Goal: Transaction & Acquisition: Purchase product/service

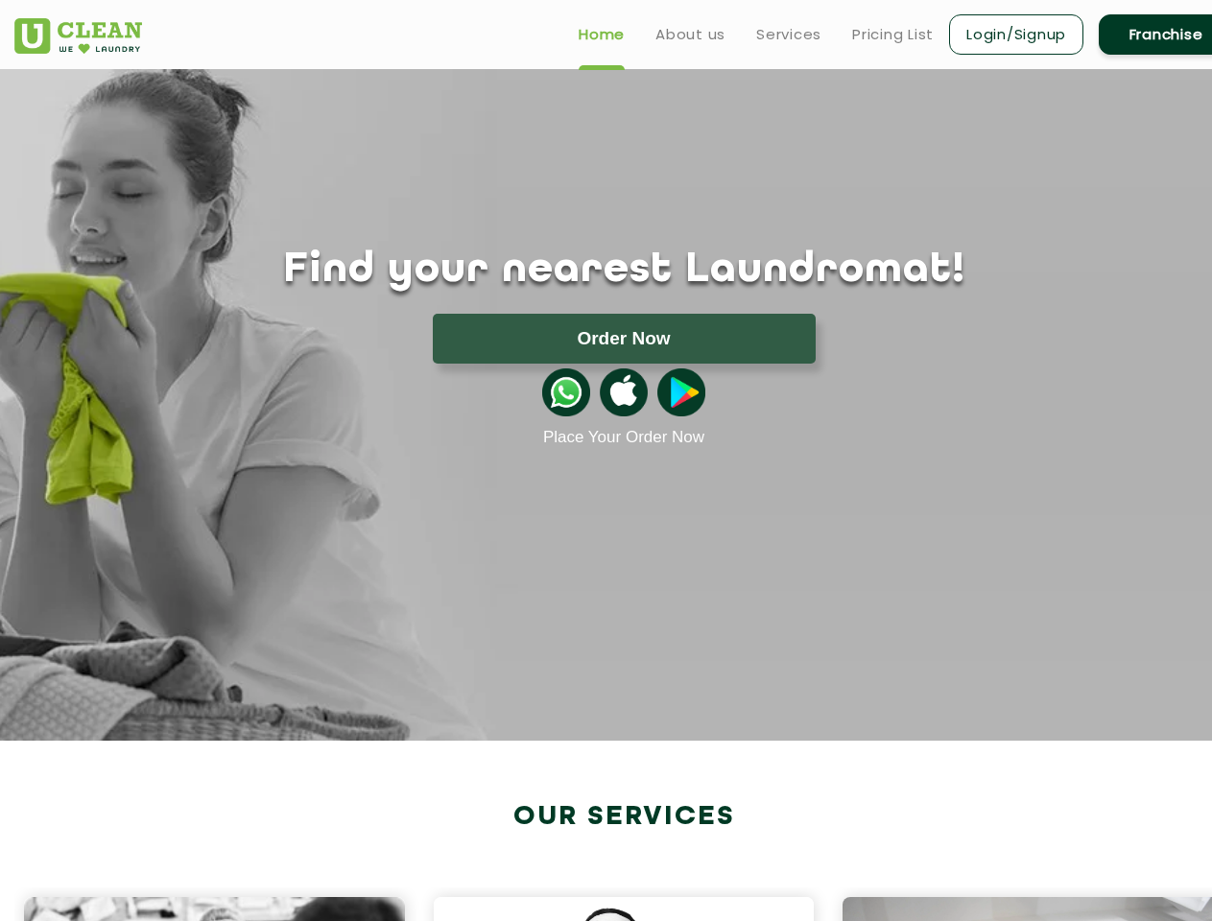
click at [624, 339] on button "Order Now" at bounding box center [624, 339] width 383 height 50
click at [566, 393] on img at bounding box center [566, 393] width 48 height 48
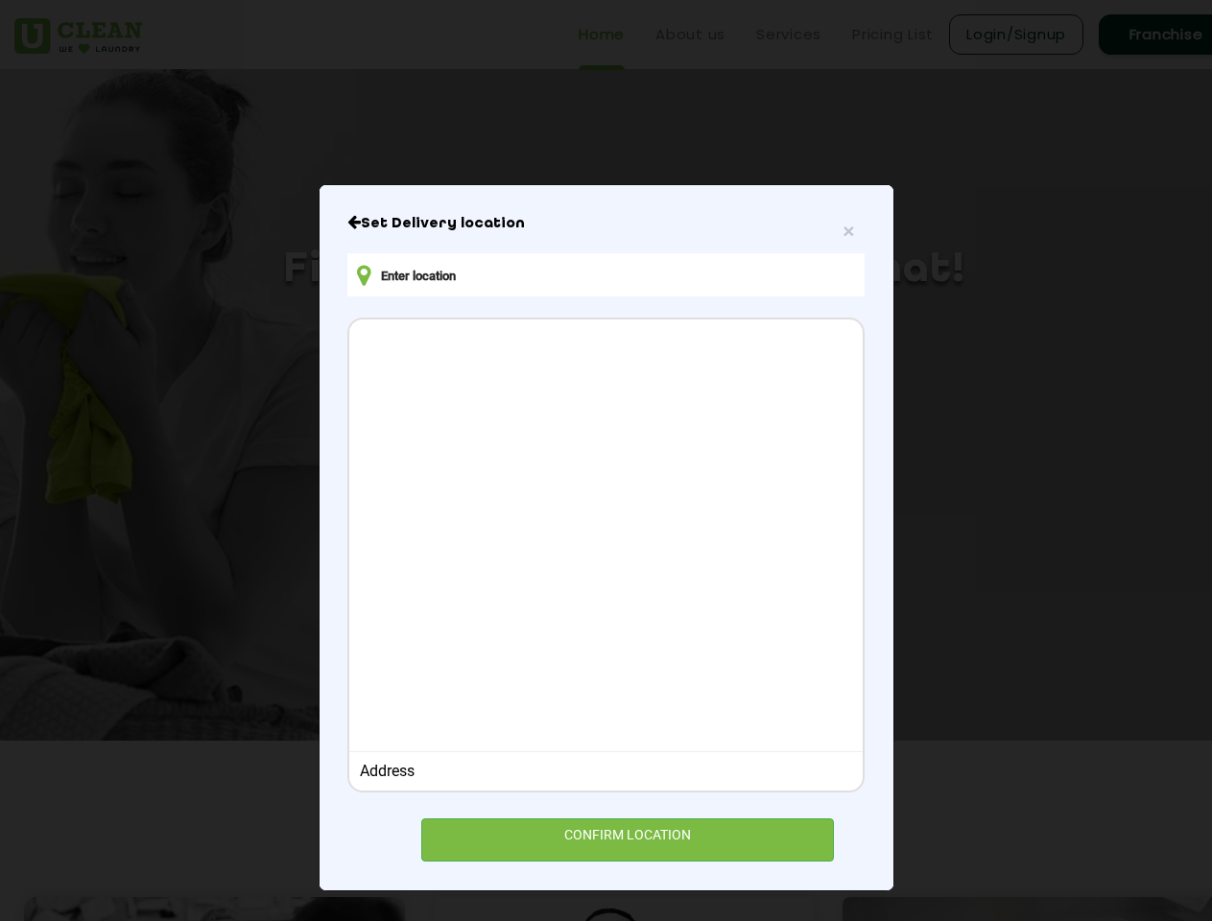
click at [624, 393] on div at bounding box center [605, 533] width 512 height 427
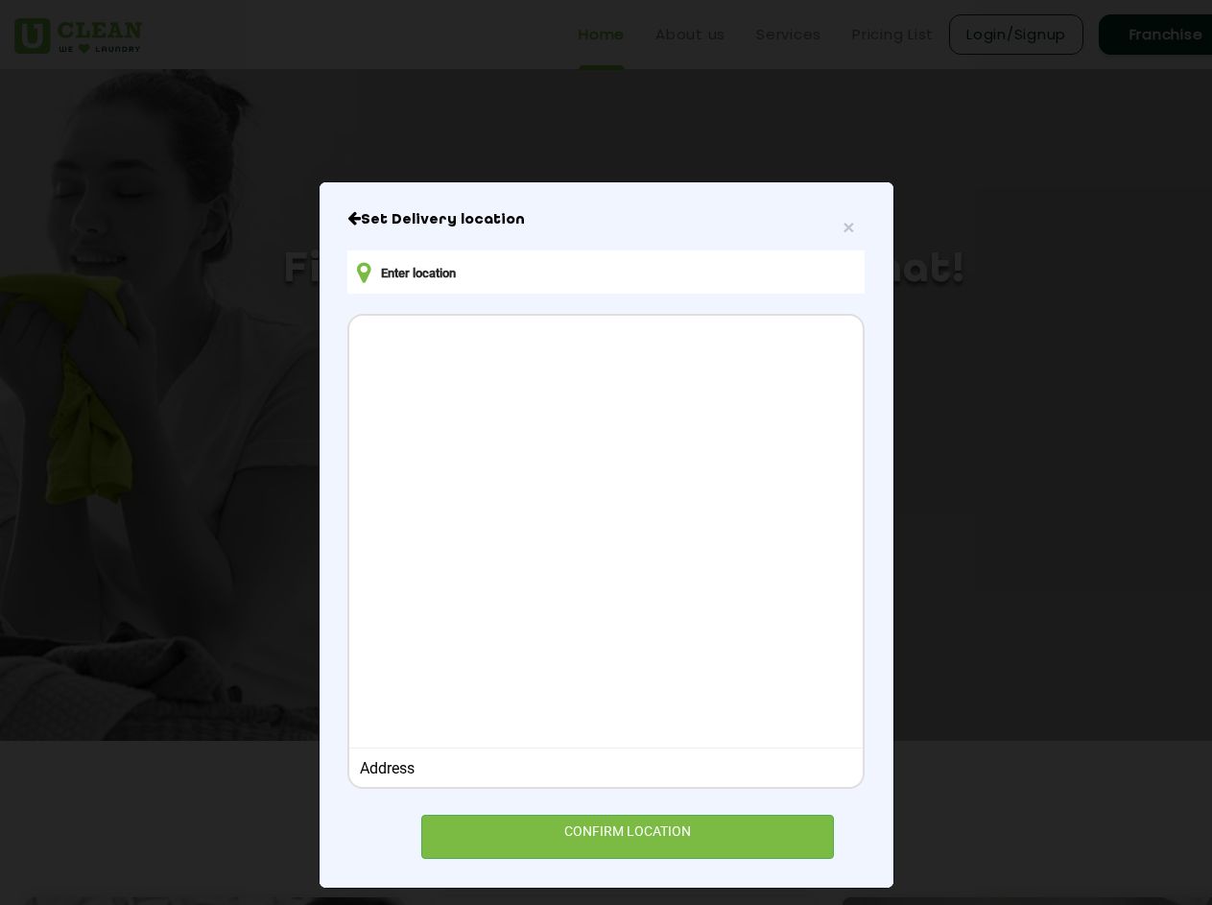
click at [681, 393] on div at bounding box center [605, 529] width 512 height 427
click at [613, 904] on div "× Set Delivery location Address CONFIRM LOCATION" at bounding box center [606, 452] width 1212 height 905
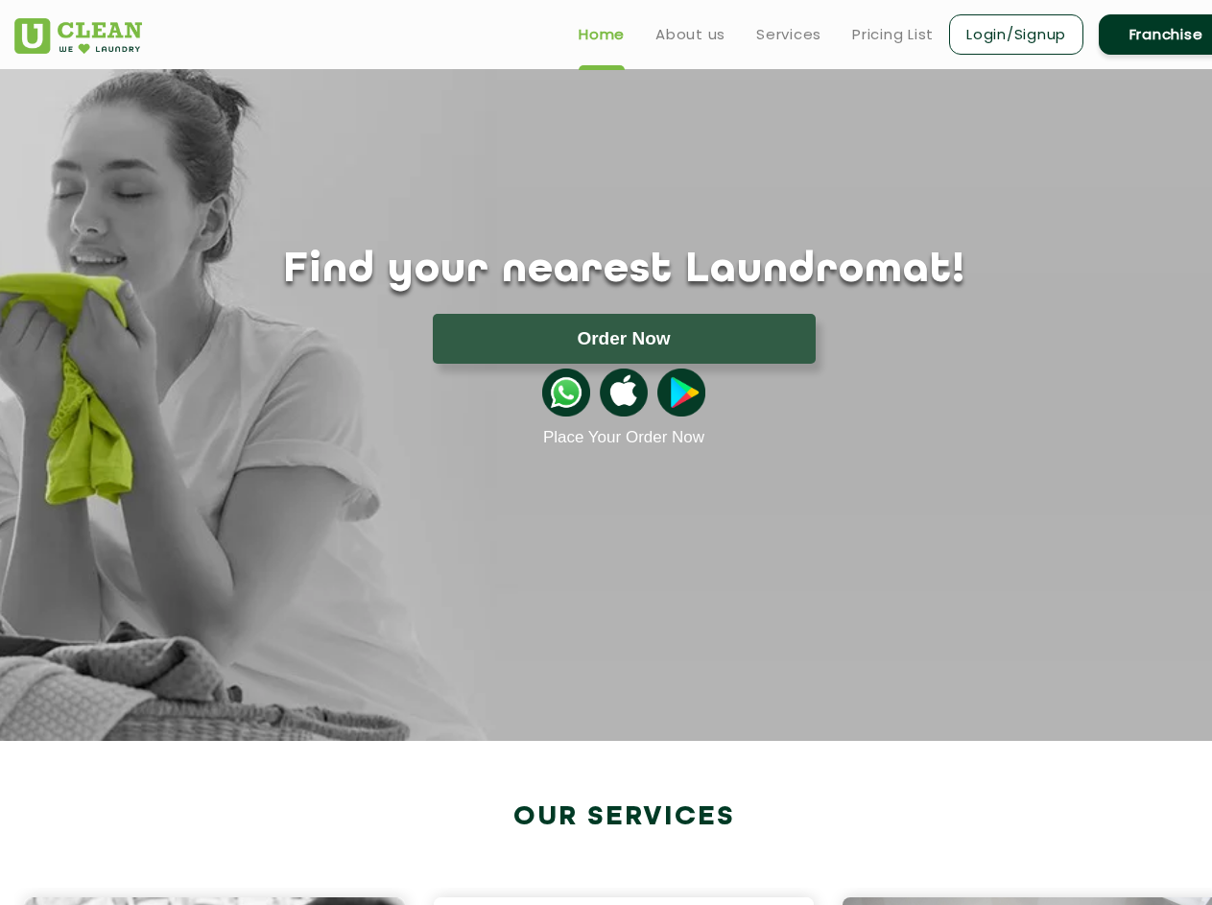
click at [613, 904] on div "× Set Delivery location Address CONFIRM LOCATION" at bounding box center [606, 452] width 1212 height 905
